Goal: Information Seeking & Learning: Learn about a topic

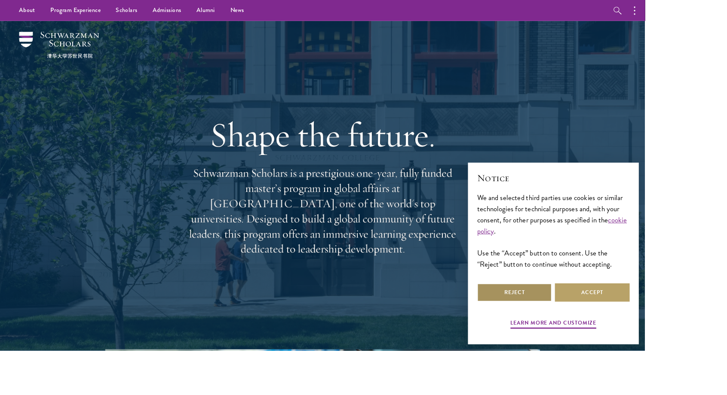
click at [622, 340] on button "Reject" at bounding box center [580, 330] width 84 height 21
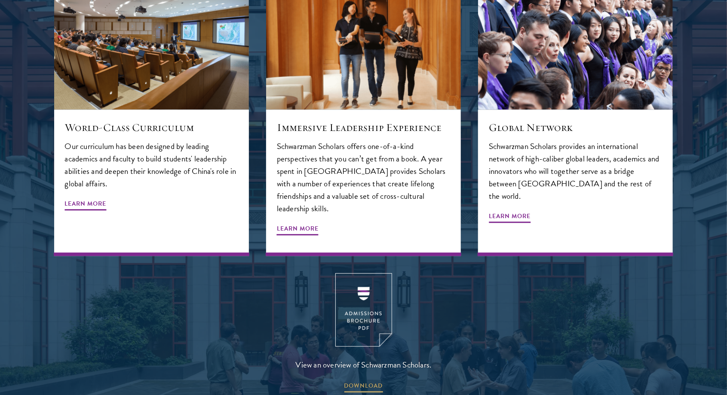
scroll to position [1073, 0]
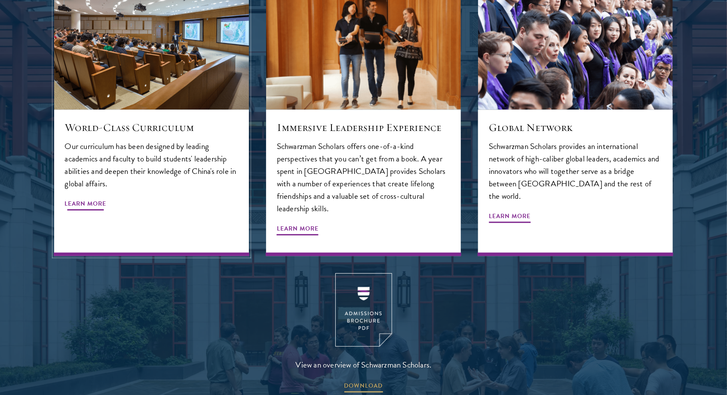
click at [80, 199] on span "Learn More" at bounding box center [86, 205] width 42 height 13
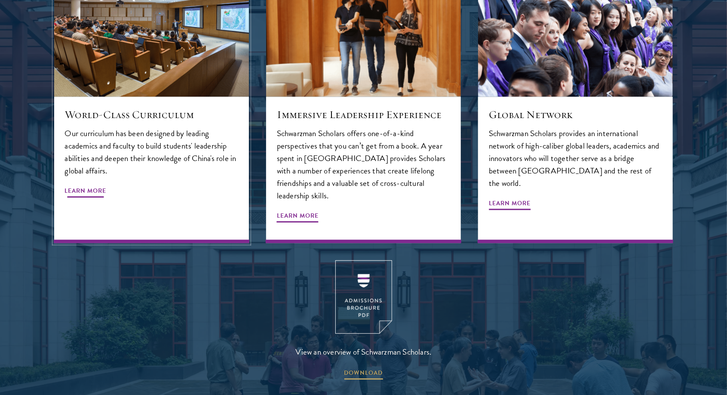
scroll to position [1101, 0]
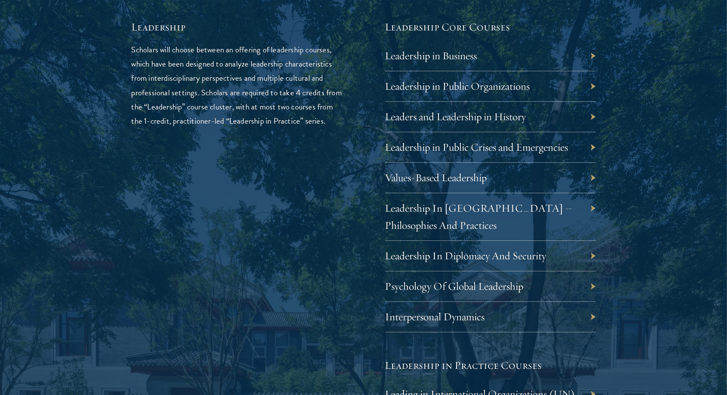
scroll to position [1474, 0]
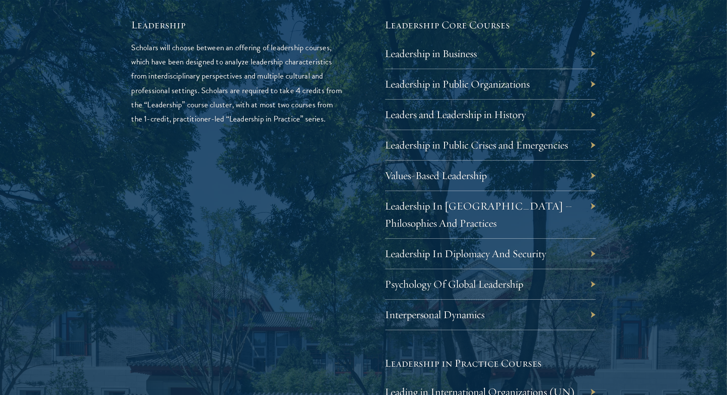
click at [345, 377] on div "Leadership Scholars will choose between an offering of leadership courses, whic…" at bounding box center [363, 300] width 464 height 564
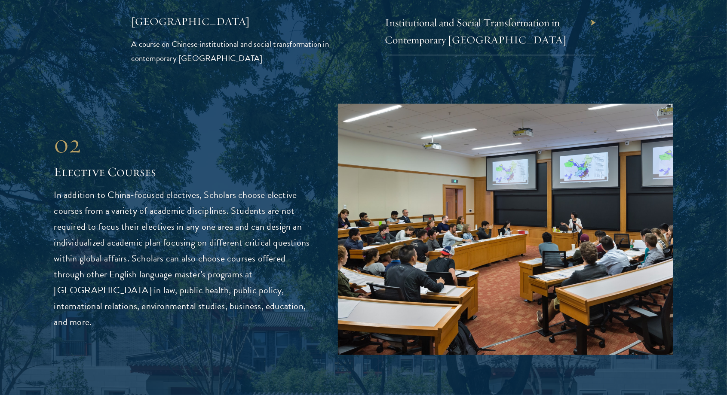
scroll to position [2194, 0]
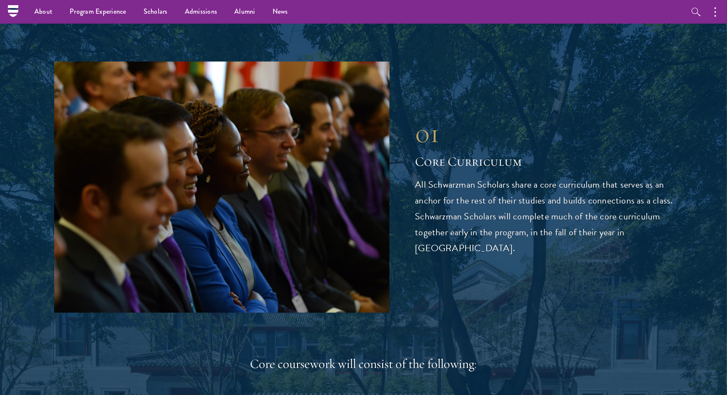
scroll to position [0, 0]
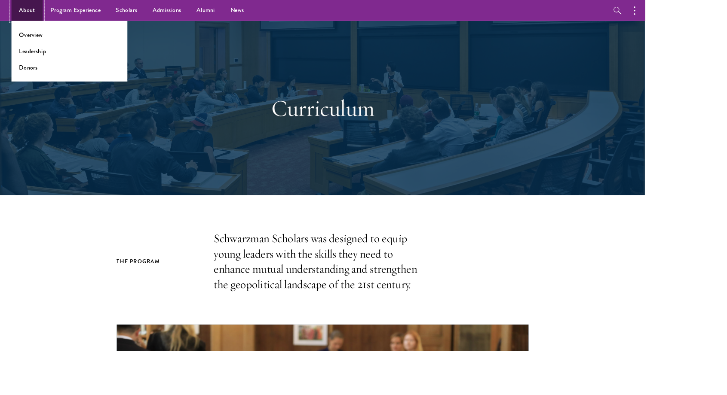
click at [42, 4] on link "About" at bounding box center [30, 12] width 35 height 24
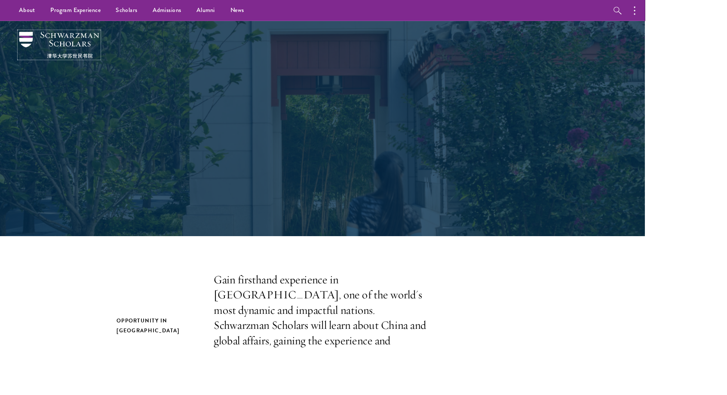
click at [50, 42] on img at bounding box center [66, 51] width 90 height 30
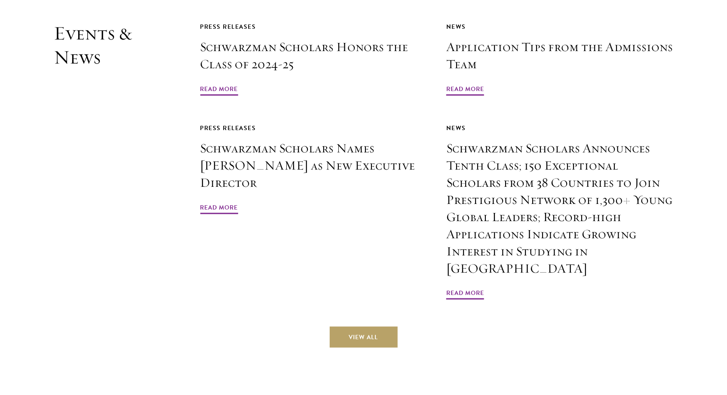
scroll to position [2158, 0]
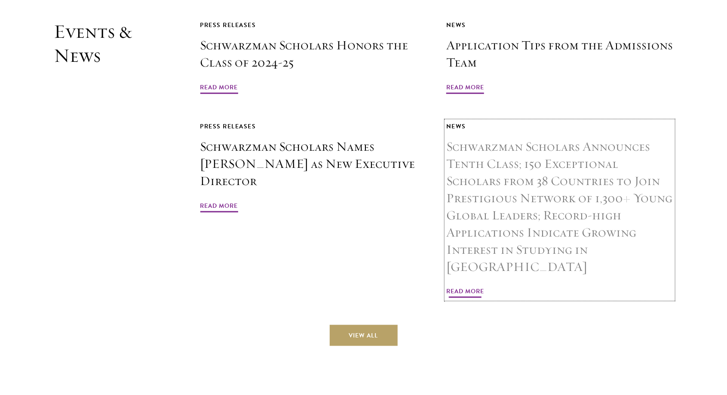
click at [471, 286] on span "Read More" at bounding box center [465, 292] width 38 height 13
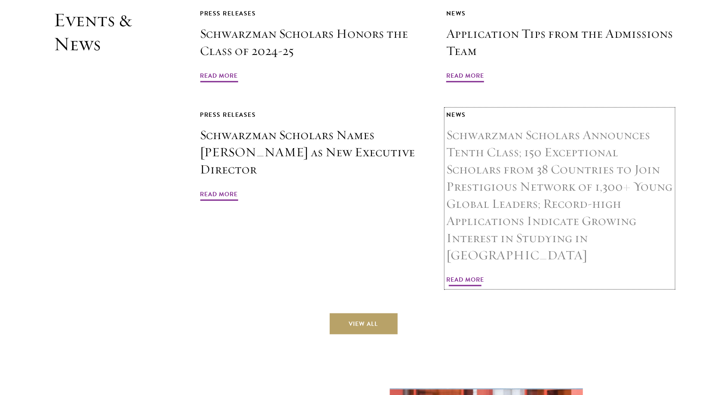
scroll to position [2186, 0]
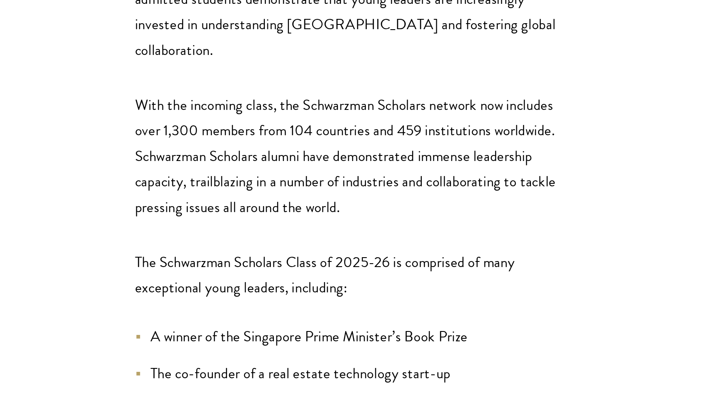
scroll to position [637, 0]
